Goal: Task Accomplishment & Management: Manage account settings

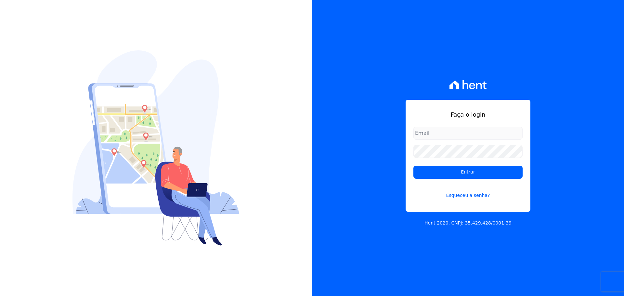
click at [452, 130] on input "email" at bounding box center [467, 133] width 109 height 13
type input "[PERSON_NAME][EMAIL_ADDRESS][DOMAIN_NAME]"
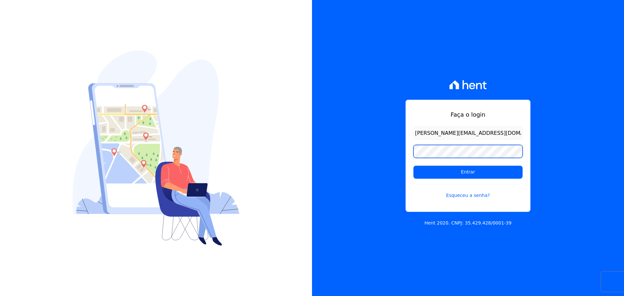
click at [413, 166] on input "Entrar" at bounding box center [467, 172] width 109 height 13
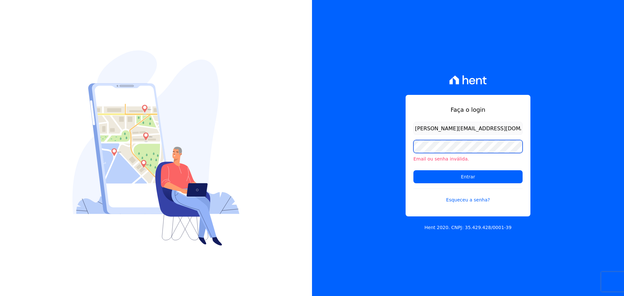
click at [413, 170] on input "Entrar" at bounding box center [467, 176] width 109 height 13
